Goal: Information Seeking & Learning: Learn about a topic

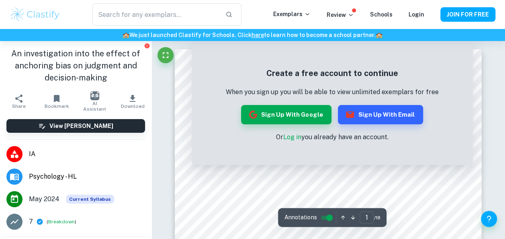
click at [41, 12] on img at bounding box center [35, 14] width 51 height 16
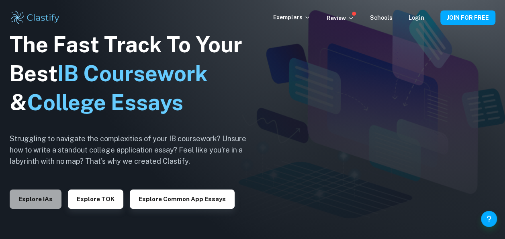
click at [21, 208] on button "Explore IAs" at bounding box center [36, 198] width 52 height 19
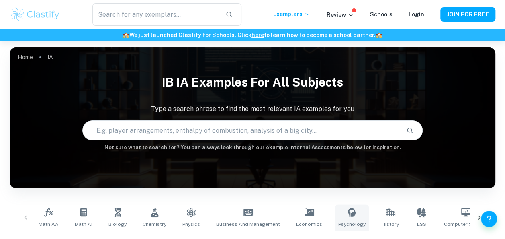
click at [338, 221] on span "Psychology" at bounding box center [351, 223] width 27 height 7
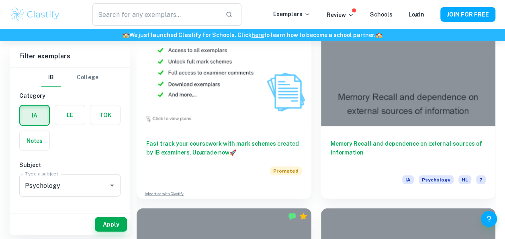
scroll to position [927, 0]
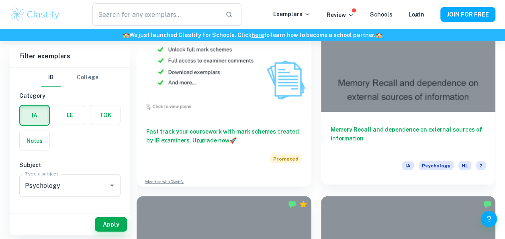
click at [375, 99] on div at bounding box center [408, 46] width 175 height 131
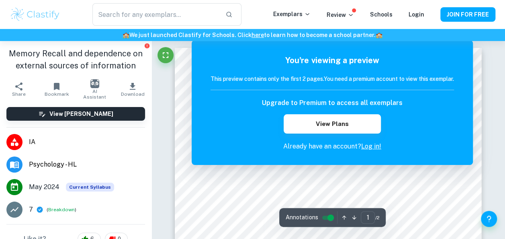
scroll to position [4, 0]
click at [366, 147] on link "Log in!" at bounding box center [371, 146] width 20 height 8
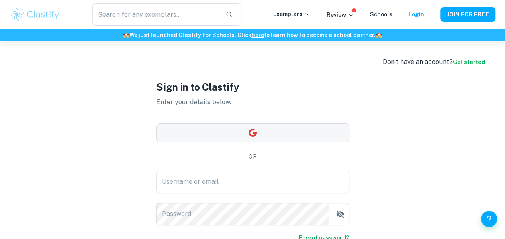
click at [265, 133] on button "button" at bounding box center [252, 132] width 193 height 19
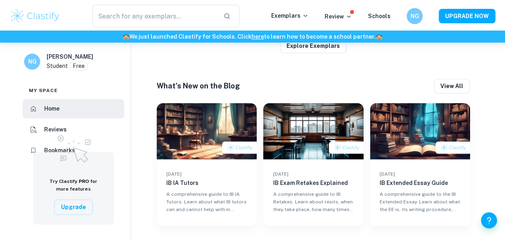
scroll to position [482, 0]
